Goal: Information Seeking & Learning: Learn about a topic

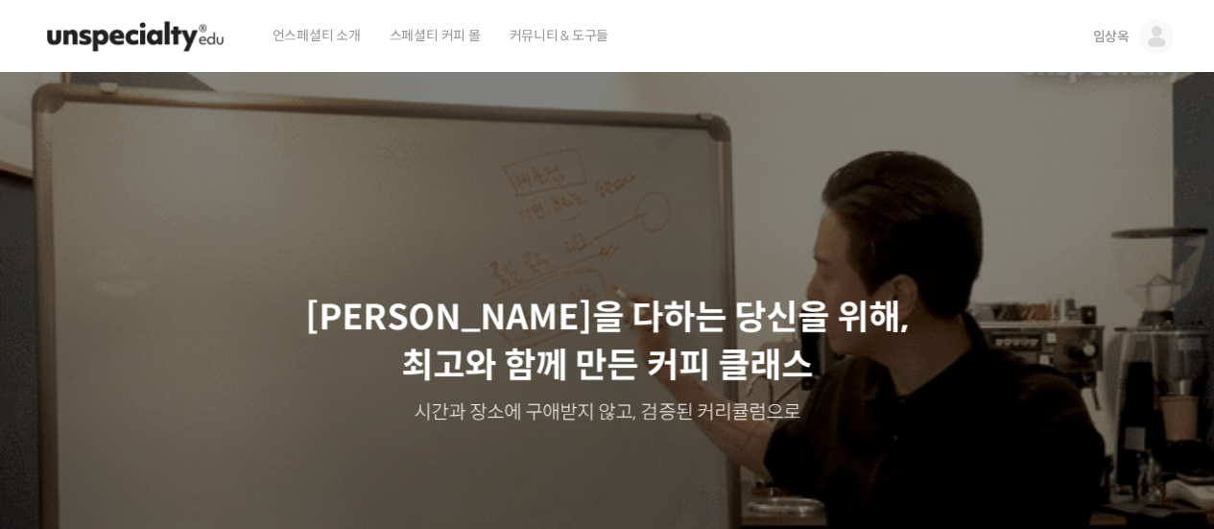
click at [1123, 37] on span "임상옥" at bounding box center [1110, 36] width 36 height 17
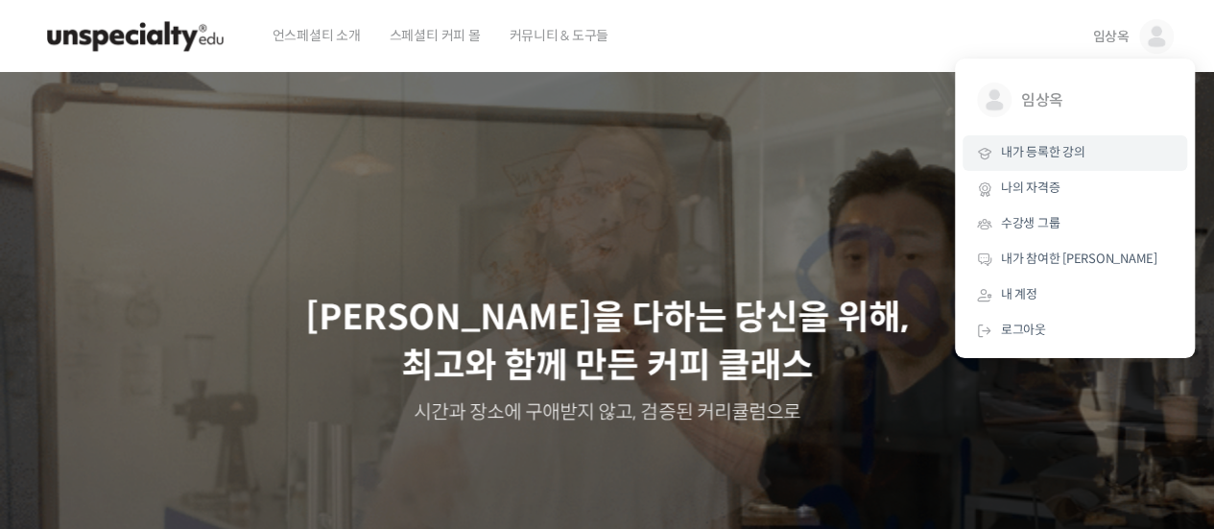
click at [1052, 158] on span "내가 등록한 강의" at bounding box center [1043, 152] width 84 height 16
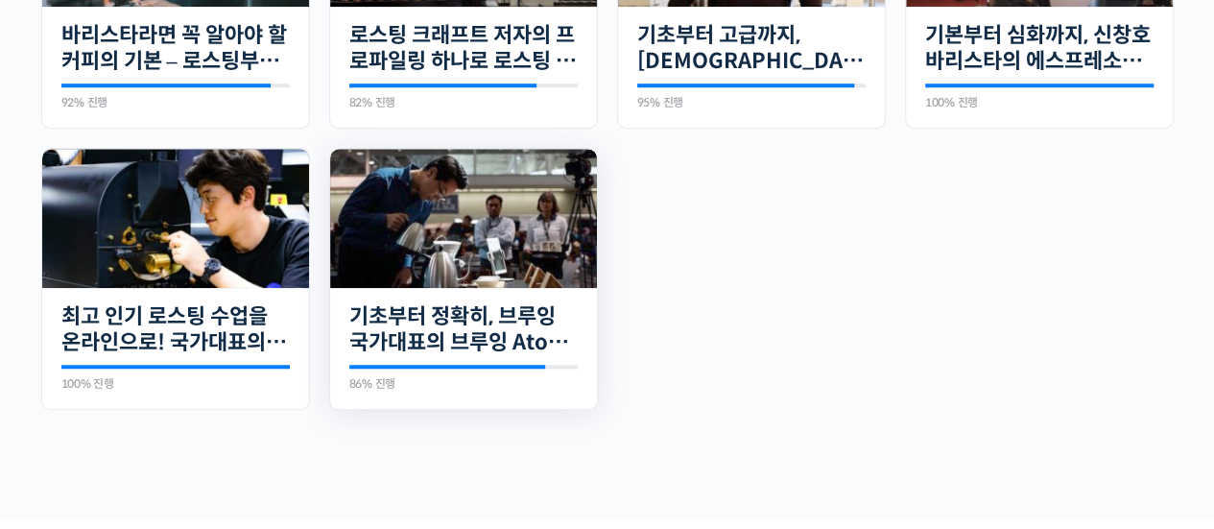
scroll to position [626, 0]
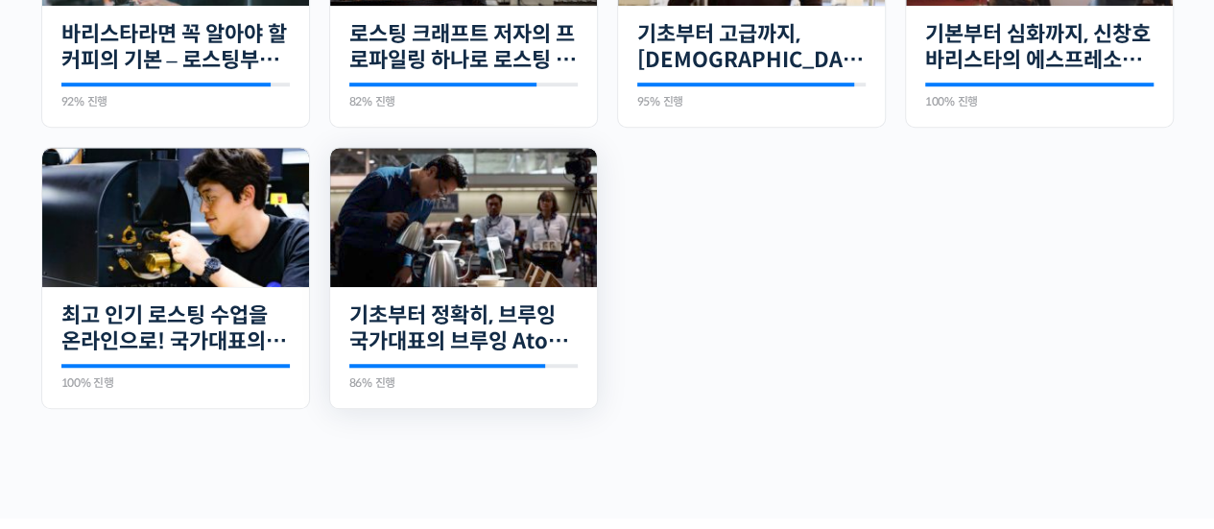
click at [440, 287] on div "23개의 수업 기초부터 정확히, 브루잉 국가대표의 브루잉 AtoZ 클래스 86% 진행 최근 활동: [DATE] 3:33 오후 정형용 바리스타를…" at bounding box center [463, 348] width 267 height 122
click at [482, 298] on div "23개의 수업 기초부터 정확히, 브루잉 국가대표의 브루잉 AtoZ 클래스 86% 진행 최근 활동: 2024년 01월 15일 3:33 오후 정형…" at bounding box center [463, 348] width 267 height 122
click at [537, 201] on img at bounding box center [463, 217] width 267 height 139
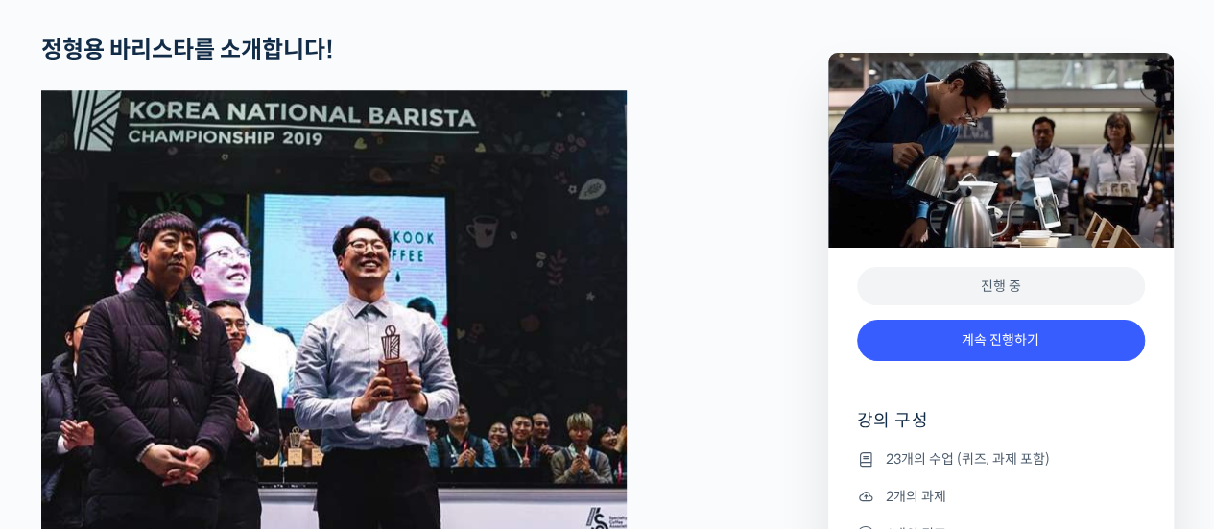
scroll to position [842, 0]
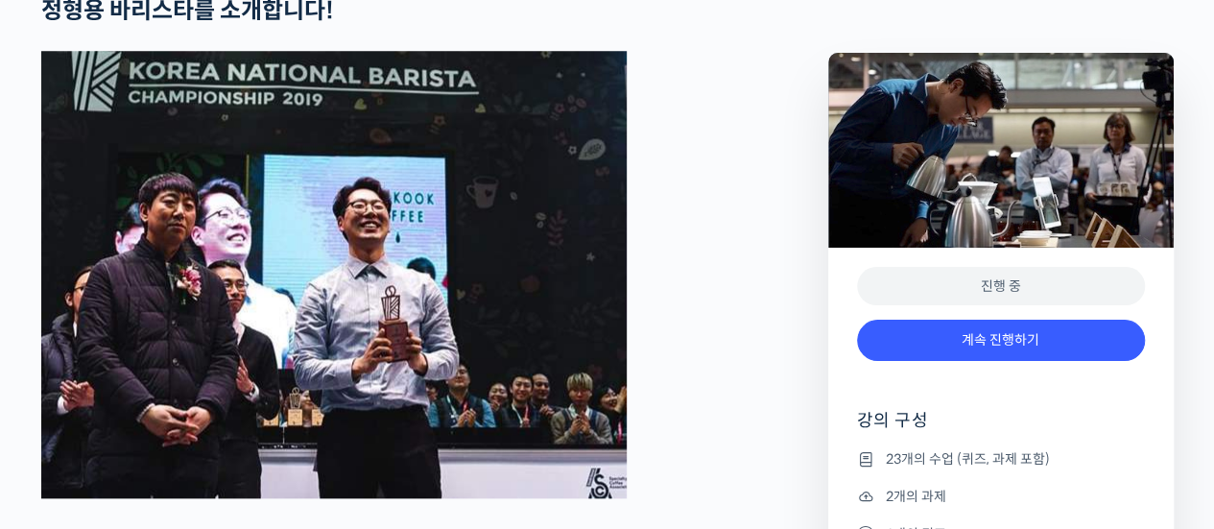
click at [964, 306] on div "진행 중 계속 진행하기 강의 구성 23개의 수업 (퀴즈, 과제 포함) 2개의 과제 1개의 퀴즈 강의 자격증" at bounding box center [1001, 438] width 346 height 380
click at [989, 288] on div "진행 중" at bounding box center [1001, 286] width 288 height 39
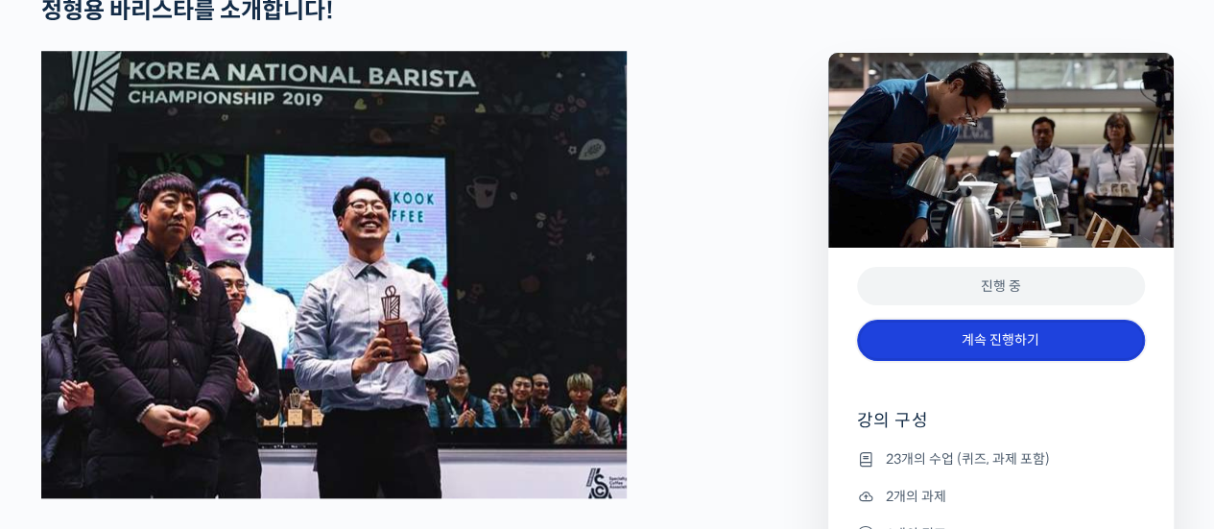
click at [969, 331] on link "계속 진행하기" at bounding box center [1001, 340] width 288 height 41
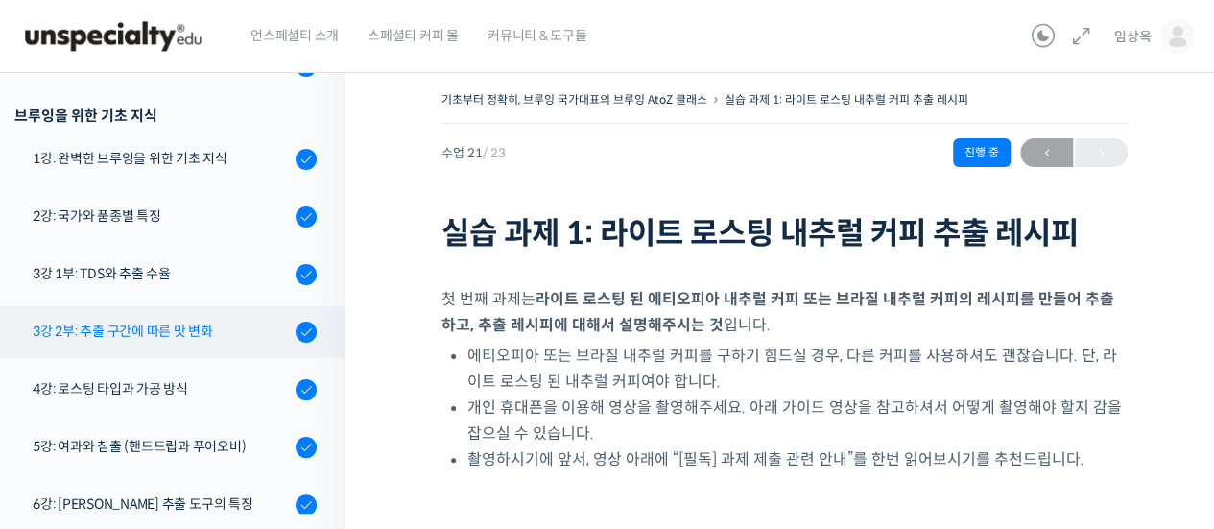
scroll to position [374, 0]
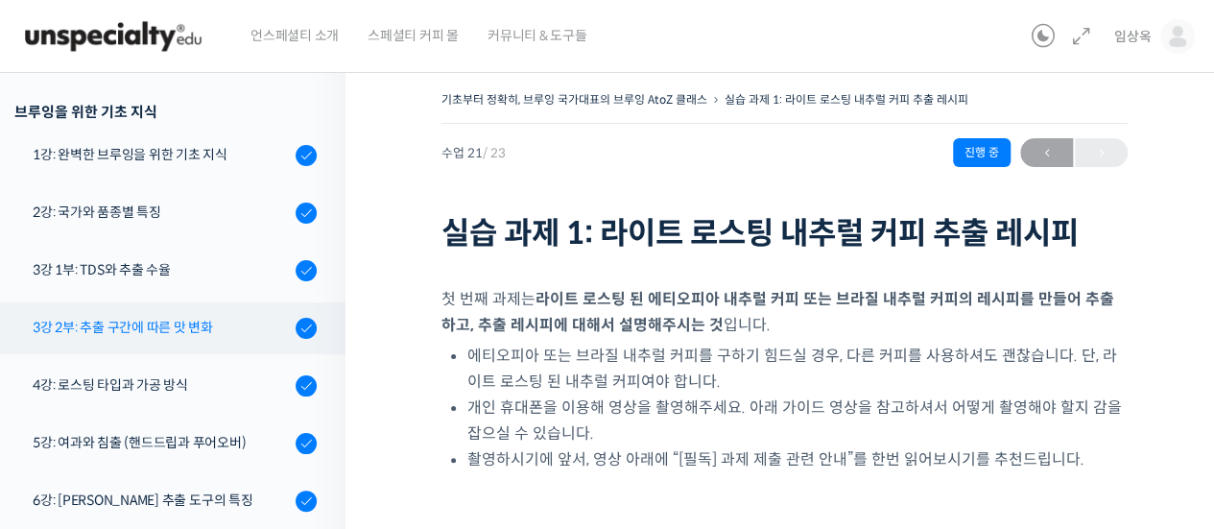
click at [127, 333] on div "3강 2부: 추출 구간에 따른 맛 변화" at bounding box center [161, 327] width 257 height 21
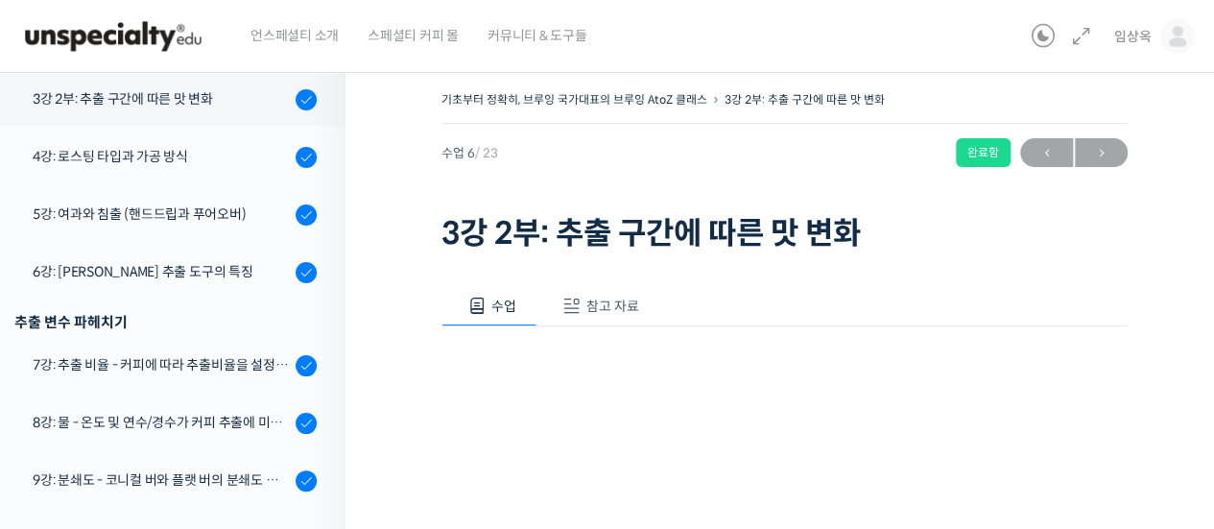
click at [584, 304] on button "참고 자료" at bounding box center [598, 306] width 123 height 40
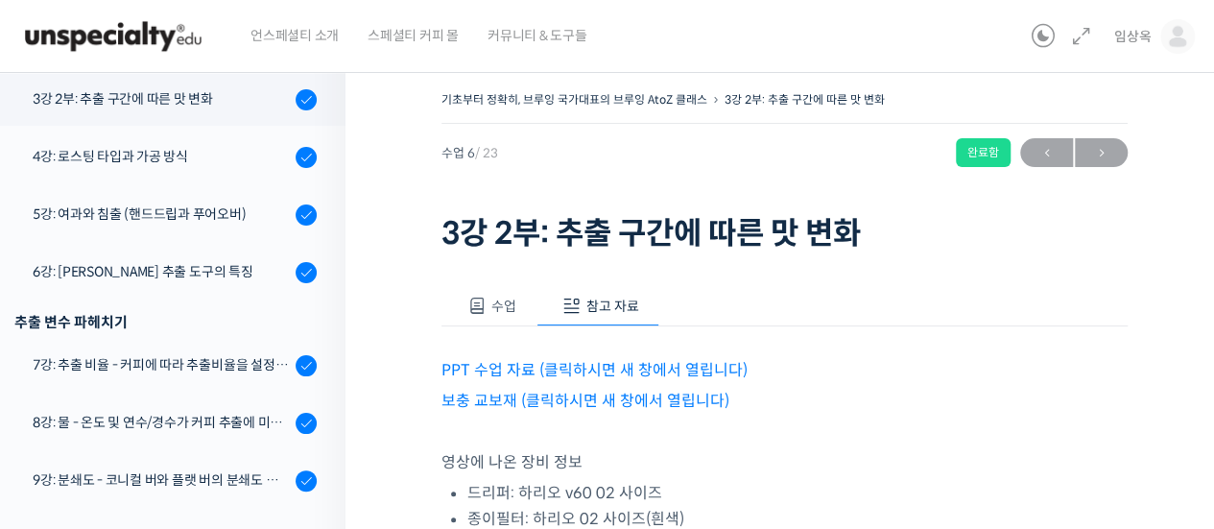
click at [611, 363] on link "PPT 수업 자료 (클릭하시면 새 창에서 열립니다)" at bounding box center [595, 370] width 306 height 20
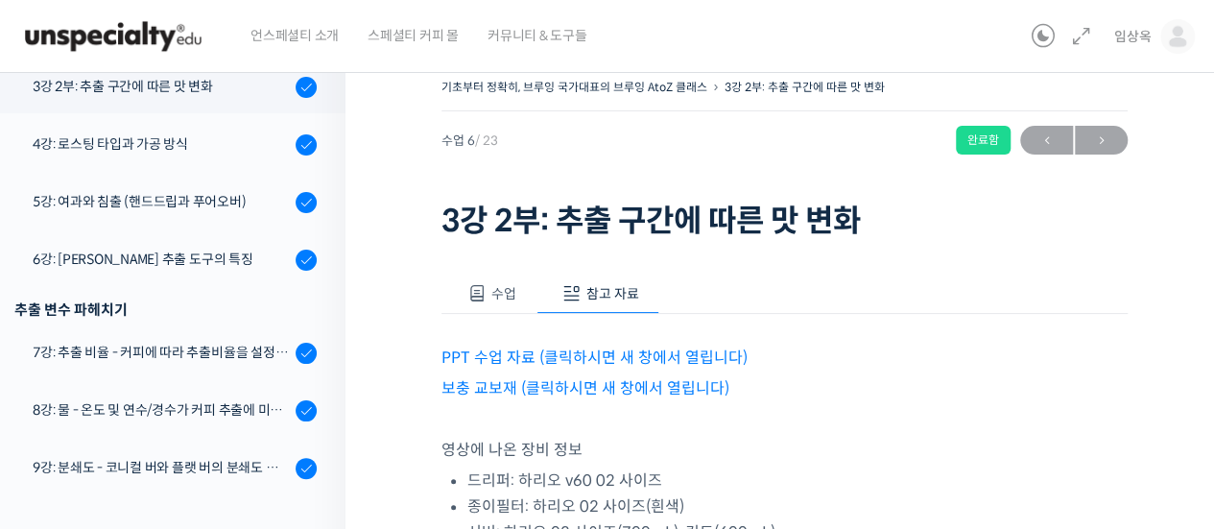
scroll to position [13, 0]
click at [554, 383] on link "보충 교보재 (클릭하시면 새 창에서 열립니다)" at bounding box center [586, 387] width 288 height 20
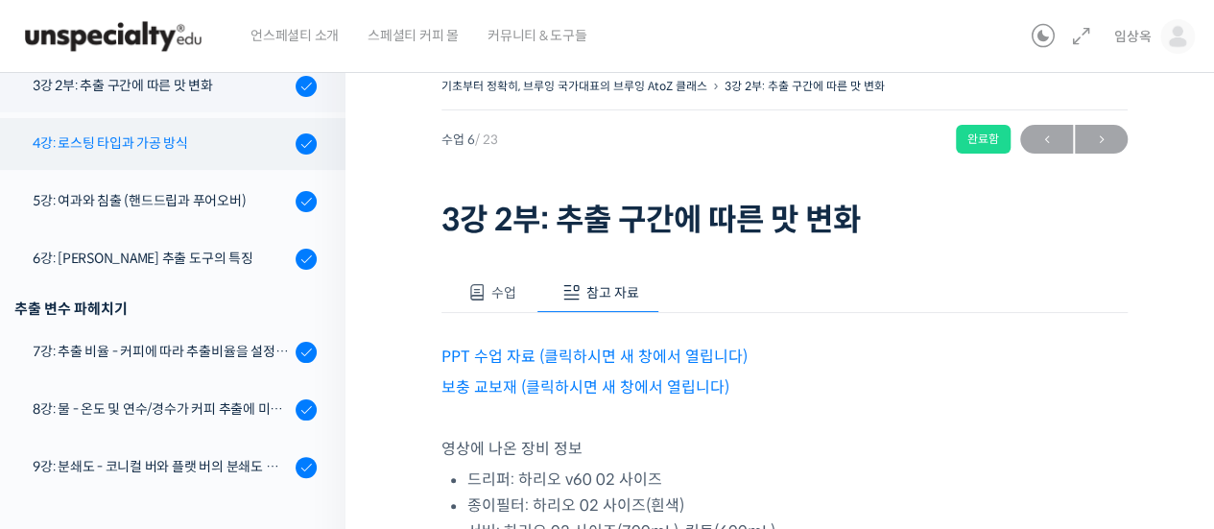
click at [169, 141] on div "4강: 로스팅 타입과 가공 방식" at bounding box center [161, 142] width 257 height 21
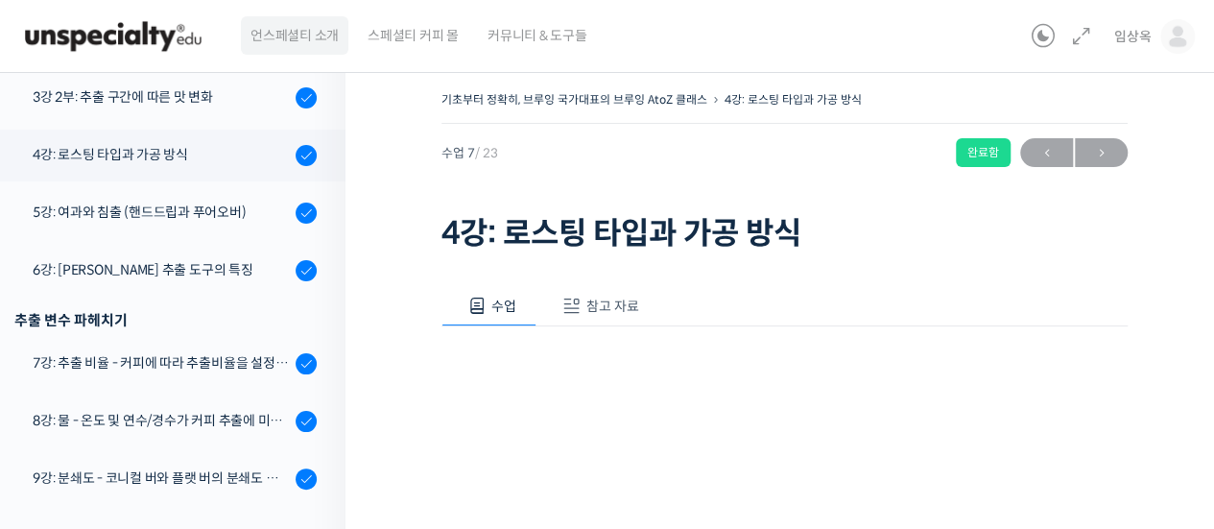
scroll to position [660, 0]
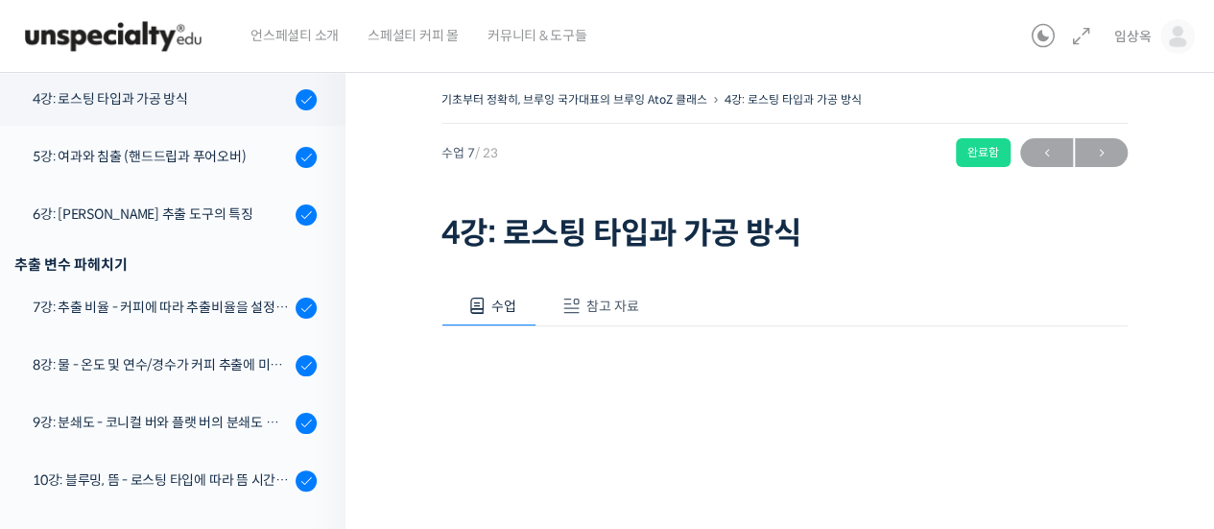
click at [600, 299] on span "참고 자료" at bounding box center [612, 306] width 53 height 17
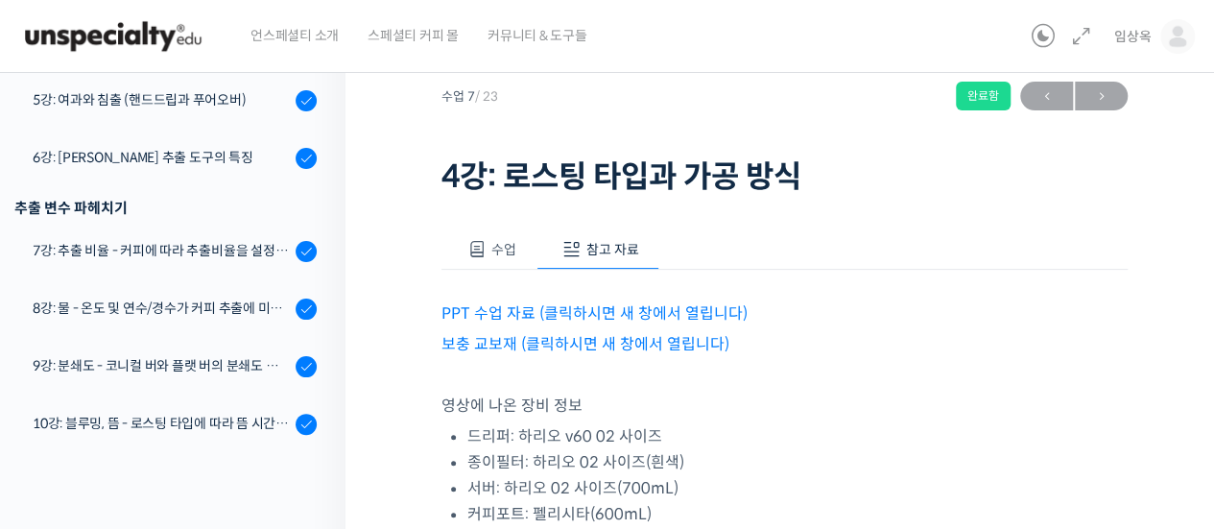
scroll to position [62, 0]
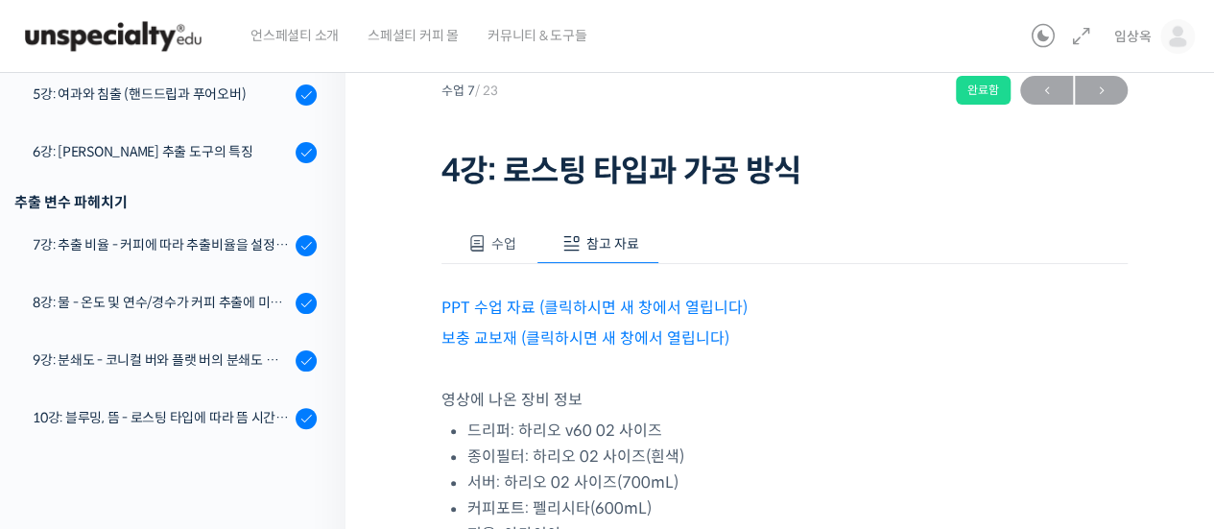
click at [599, 304] on link "PPT 수업 자료 (클릭하시면 새 창에서 열립니다)" at bounding box center [595, 308] width 306 height 20
click at [476, 334] on link "보충 교보재 (클릭하시면 새 창에서 열립니다)" at bounding box center [586, 338] width 288 height 20
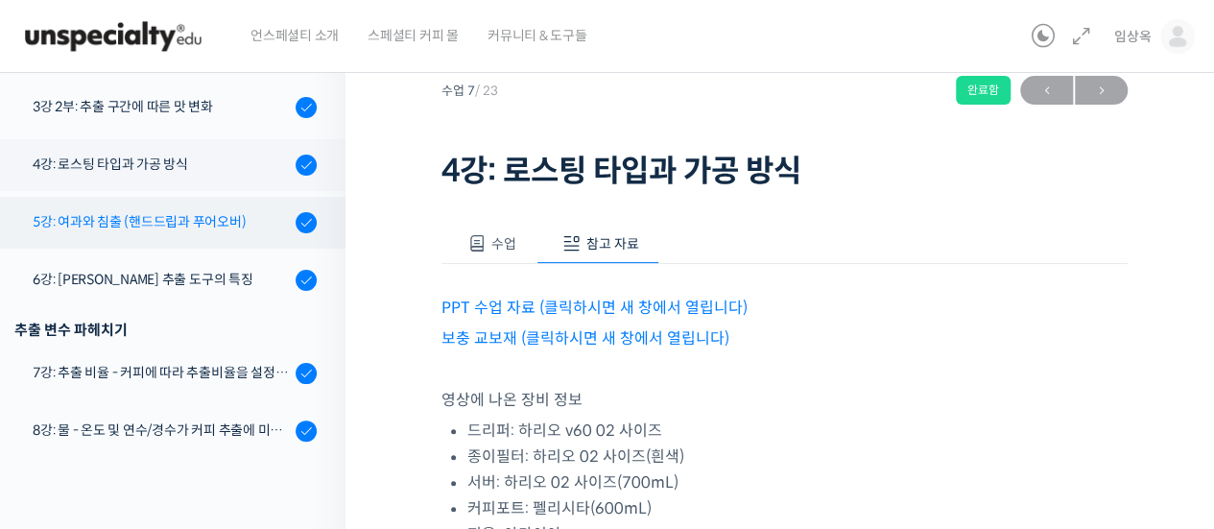
scroll to position [538, 0]
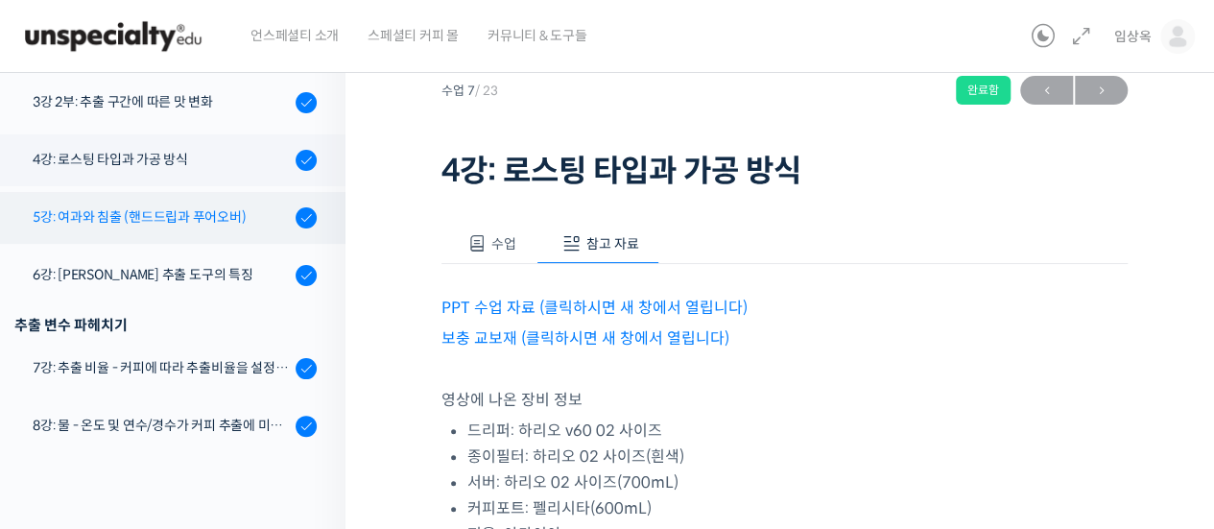
click at [207, 212] on div "5강: 여과와 침출 (핸드드립과 푸어오버)" at bounding box center [161, 216] width 257 height 21
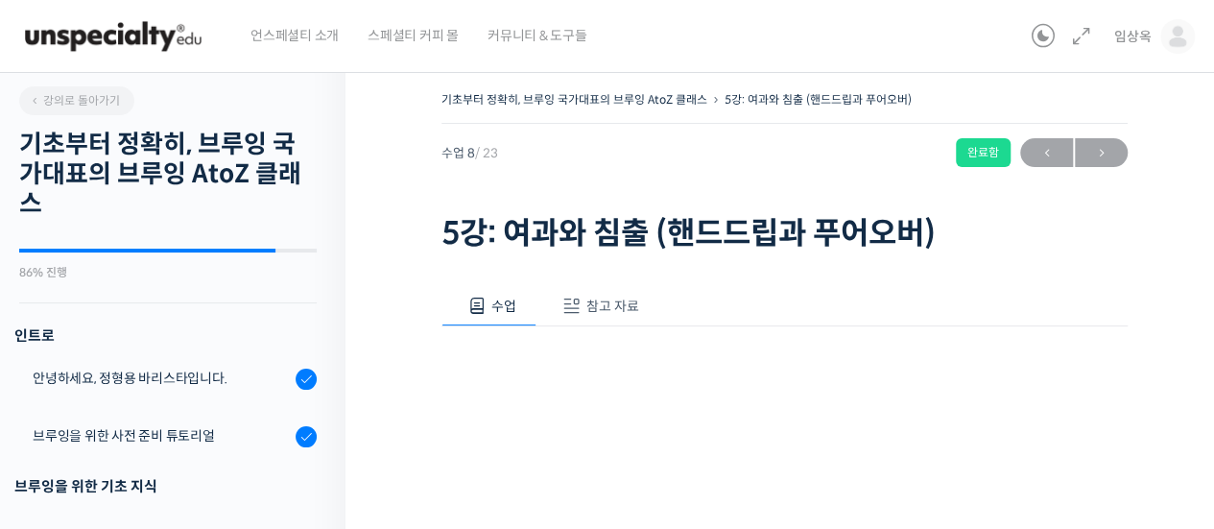
scroll to position [718, 0]
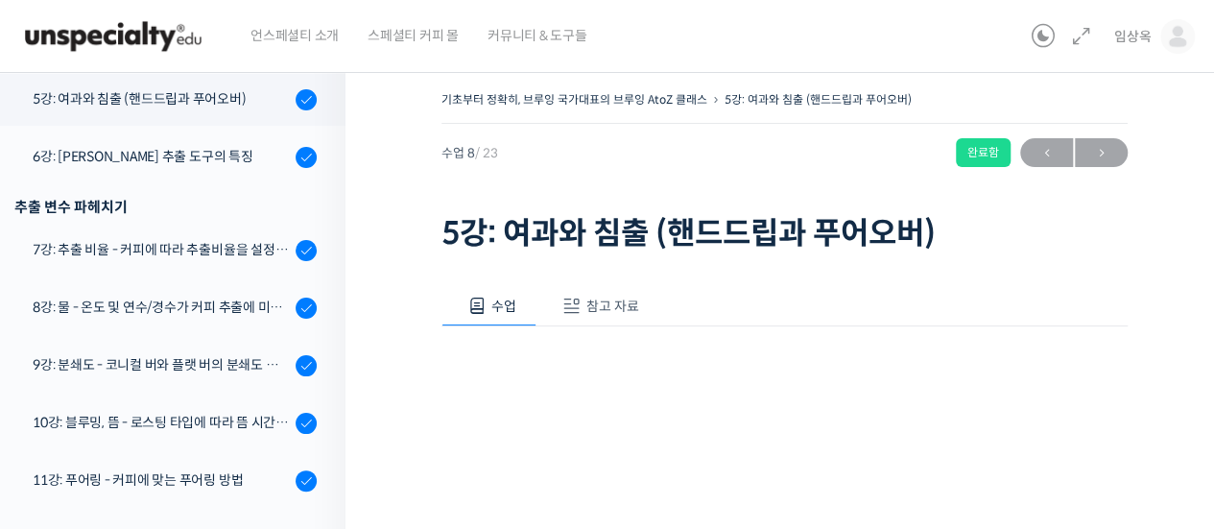
click at [621, 299] on span "참고 자료" at bounding box center [612, 306] width 53 height 17
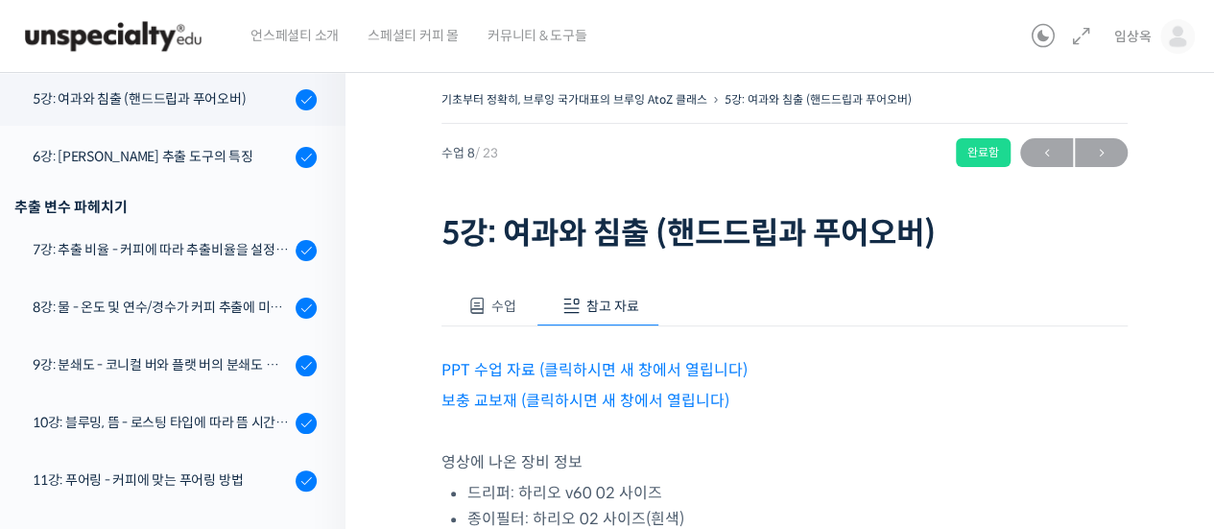
click at [632, 368] on link "PPT 수업 자료 (클릭하시면 새 창에서 열립니다)" at bounding box center [595, 370] width 306 height 20
click at [494, 391] on link "보충 교보재 (클릭하시면 새 창에서 열립니다)" at bounding box center [586, 401] width 288 height 20
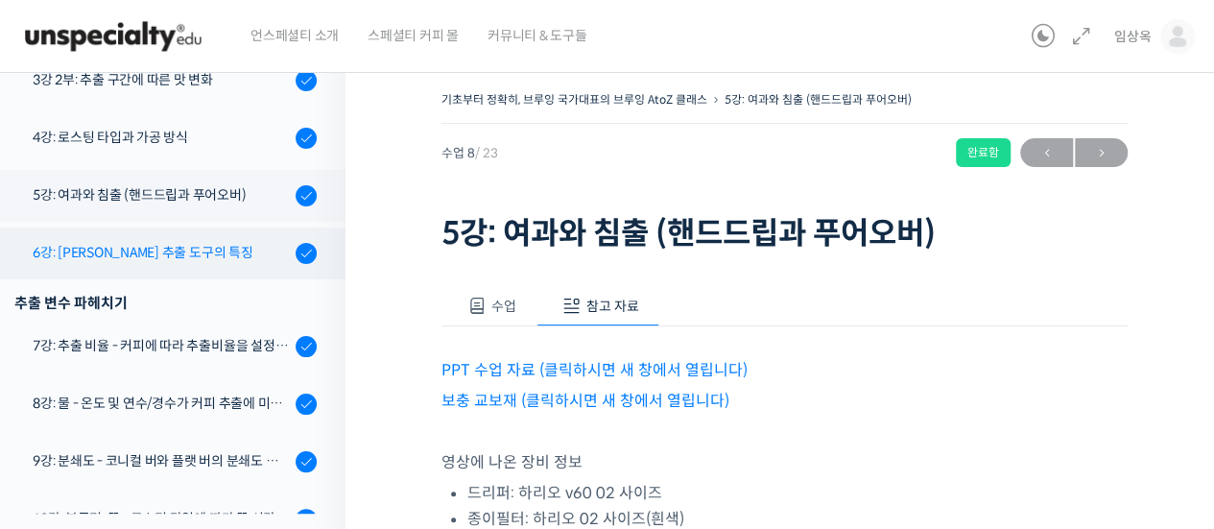
scroll to position [626, 0]
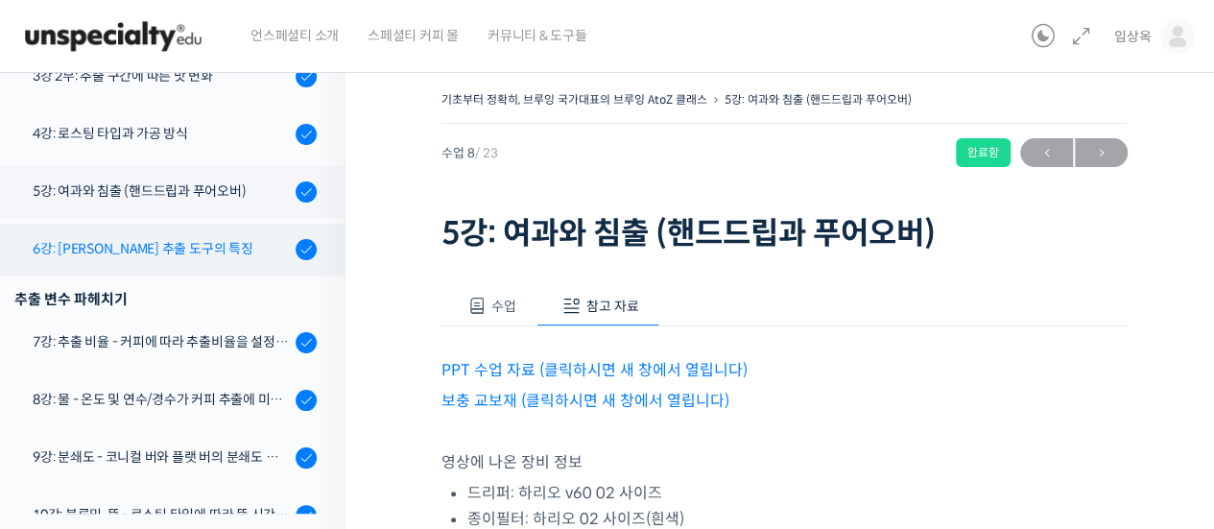
click at [197, 252] on div "6강: [PERSON_NAME] 추출 도구의 특징" at bounding box center [161, 248] width 257 height 21
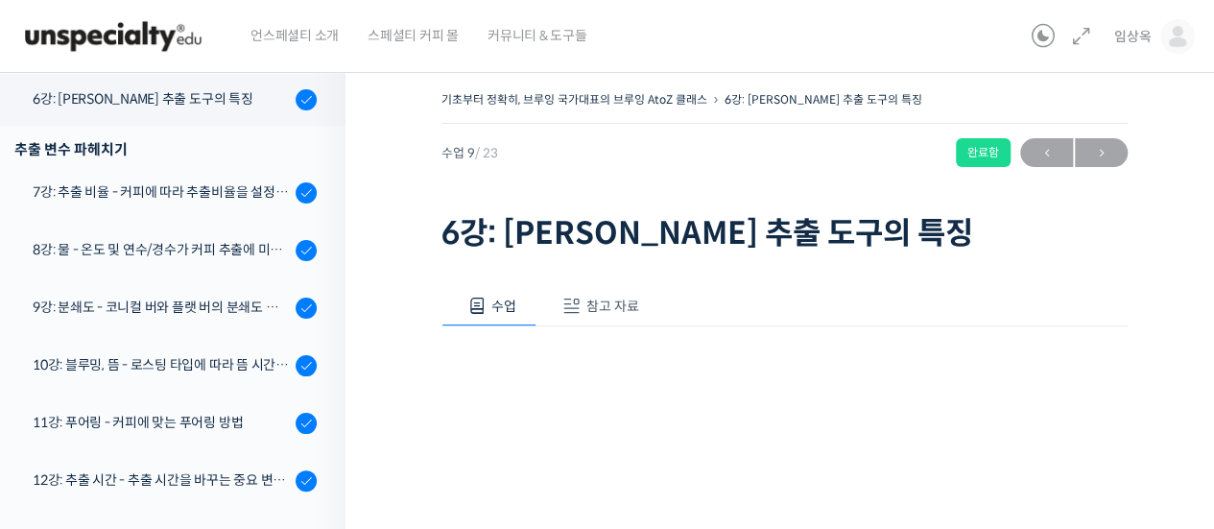
click at [622, 305] on span "참고 자료" at bounding box center [612, 306] width 53 height 17
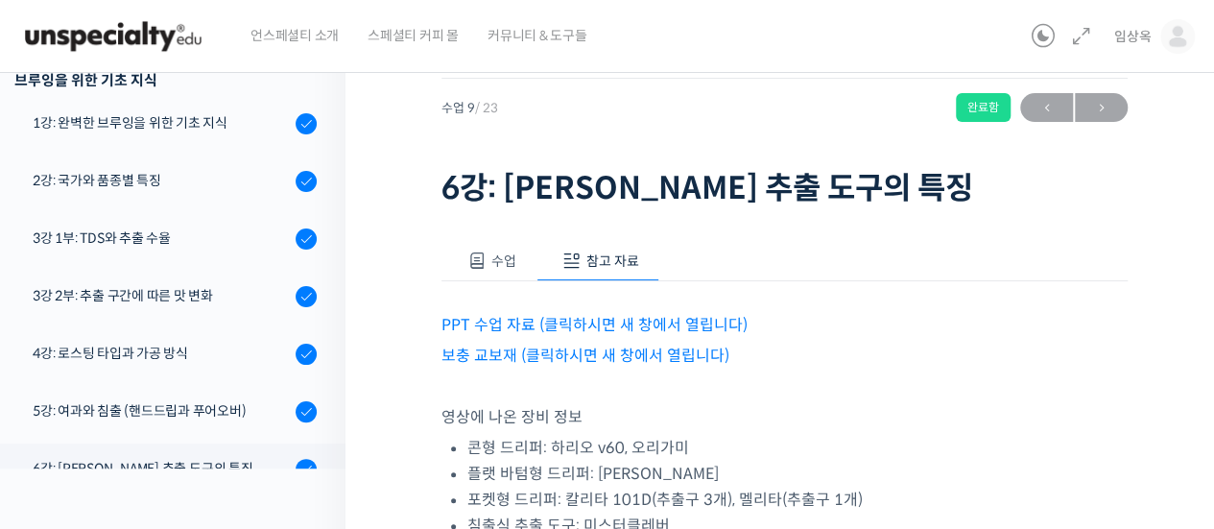
scroll to position [65, 0]
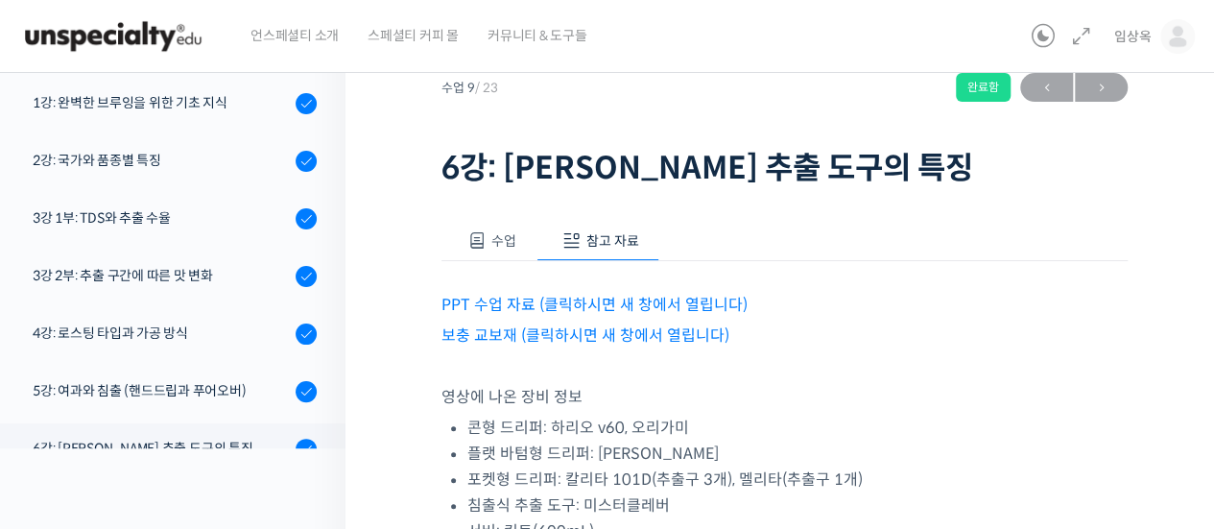
click at [532, 297] on link "PPT 수업 자료 (클릭하시면 새 창에서 열립니다)" at bounding box center [595, 305] width 306 height 20
click at [597, 336] on link "보충 교보재 (클릭하시면 새 창에서 열립니다)" at bounding box center [586, 335] width 288 height 20
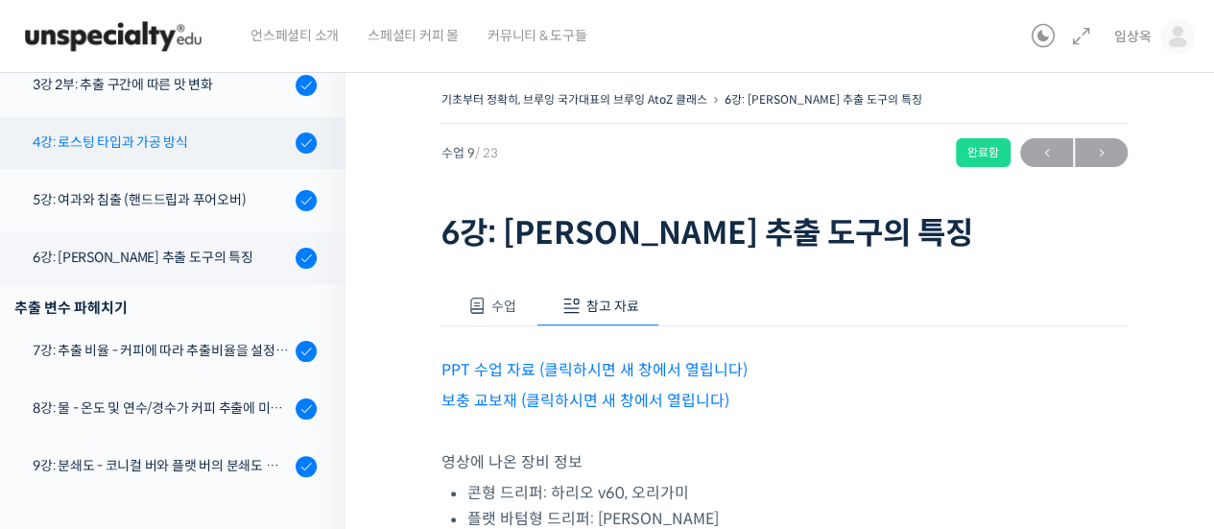
scroll to position [616, 0]
